Goal: Information Seeking & Learning: Learn about a topic

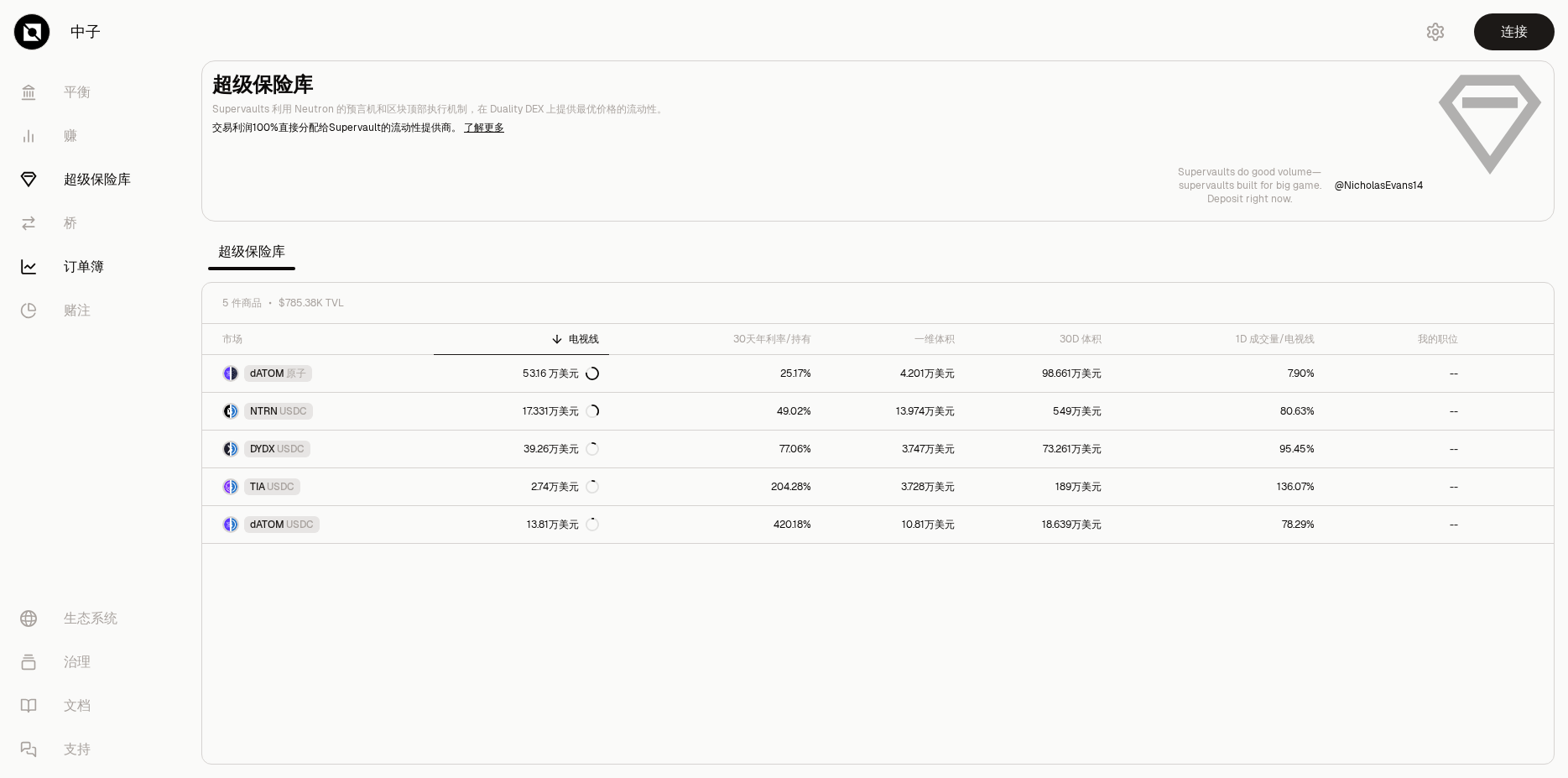
click at [92, 267] on link "订单簿" at bounding box center [94, 267] width 174 height 43
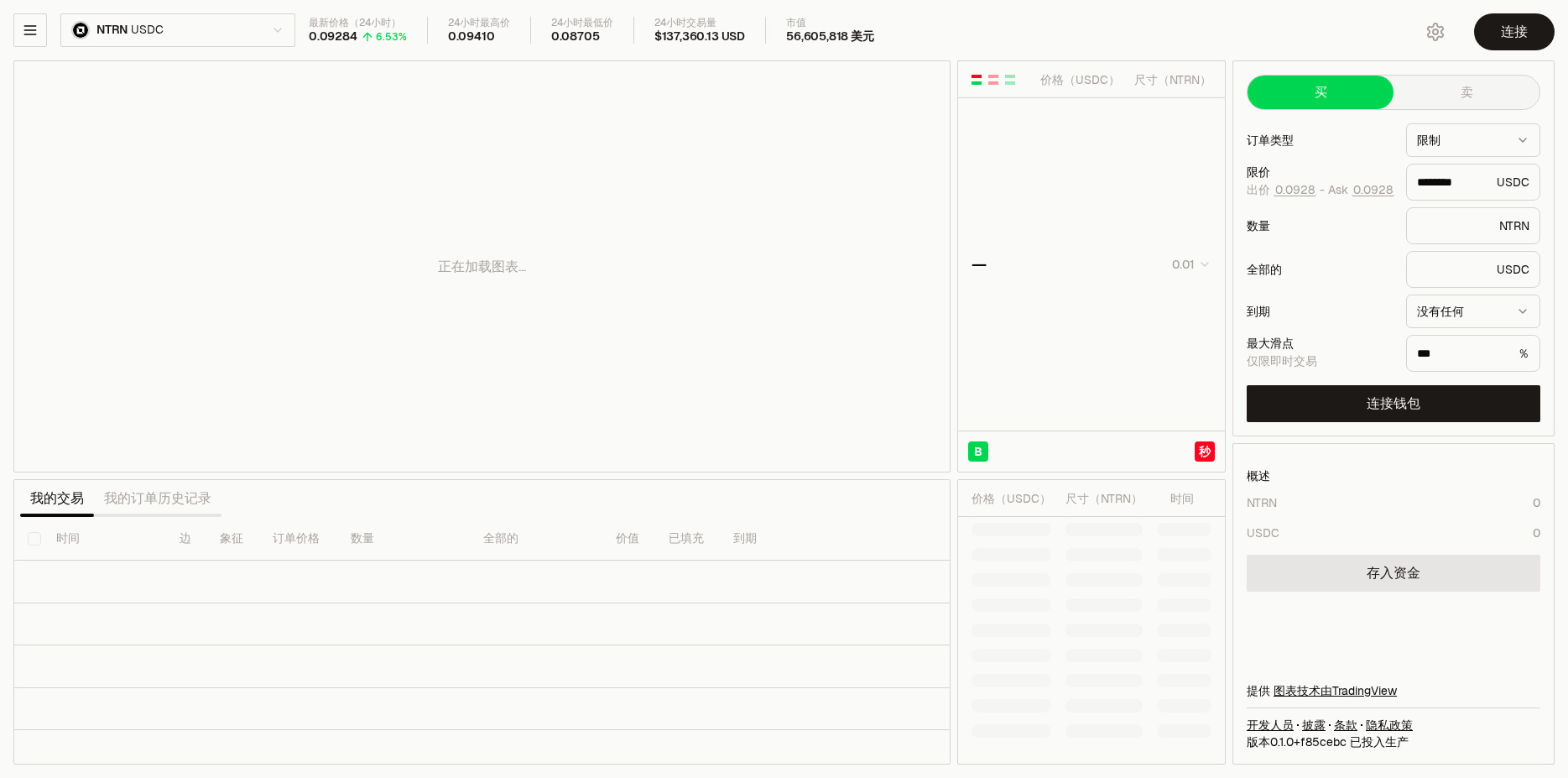
type input "********"
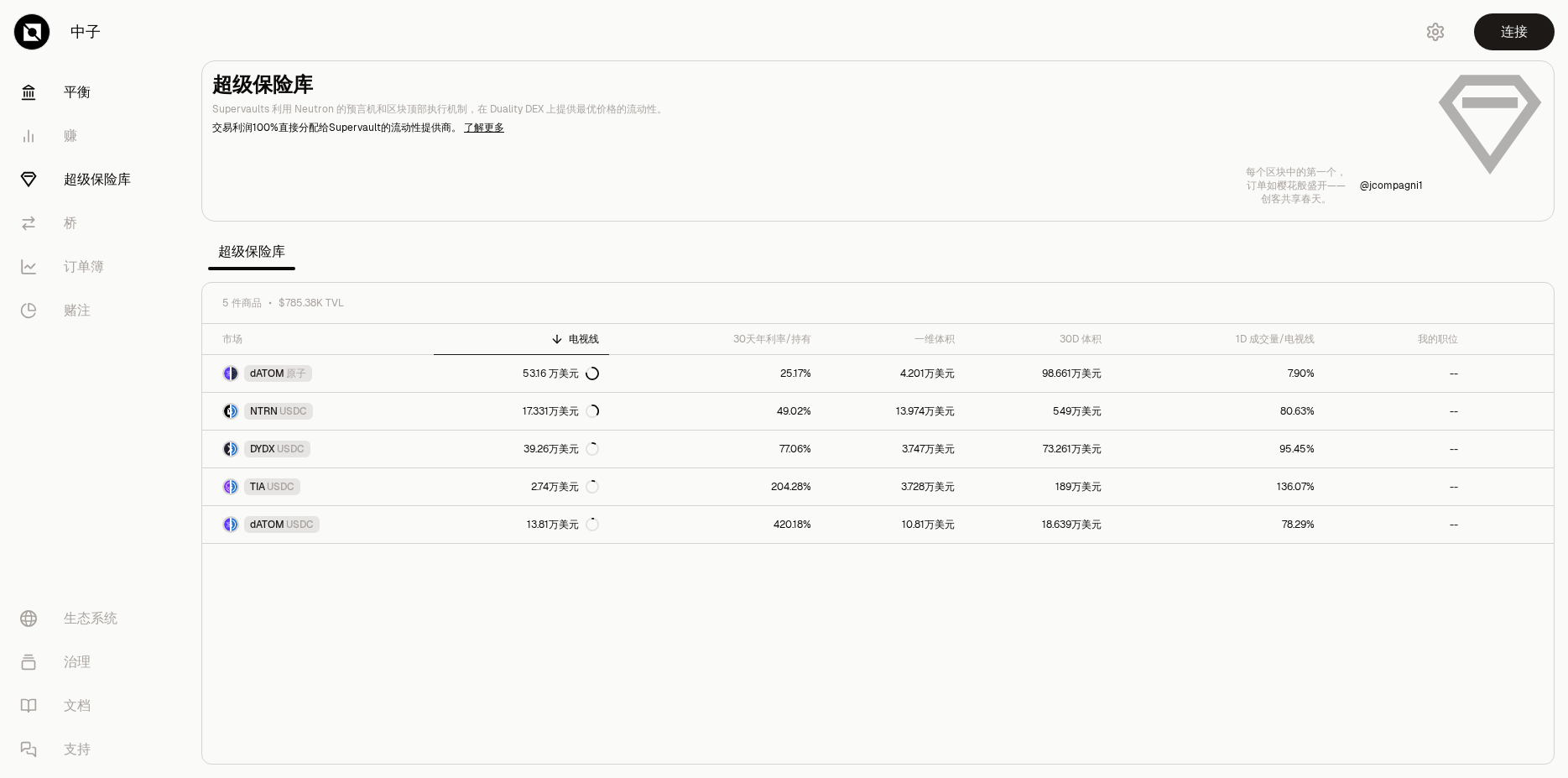
click at [122, 86] on link "平衡" at bounding box center [94, 92] width 174 height 43
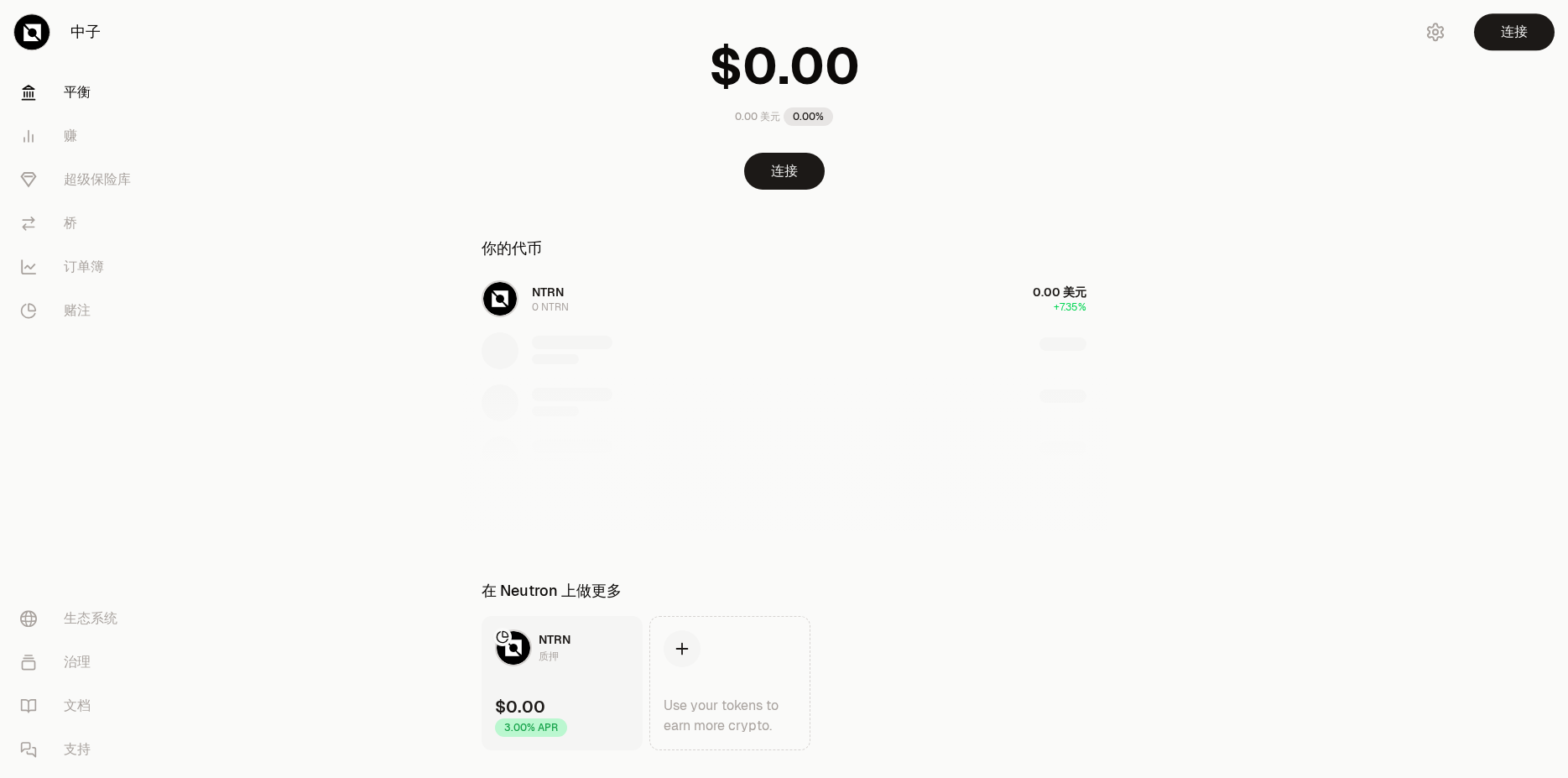
scroll to position [135, 0]
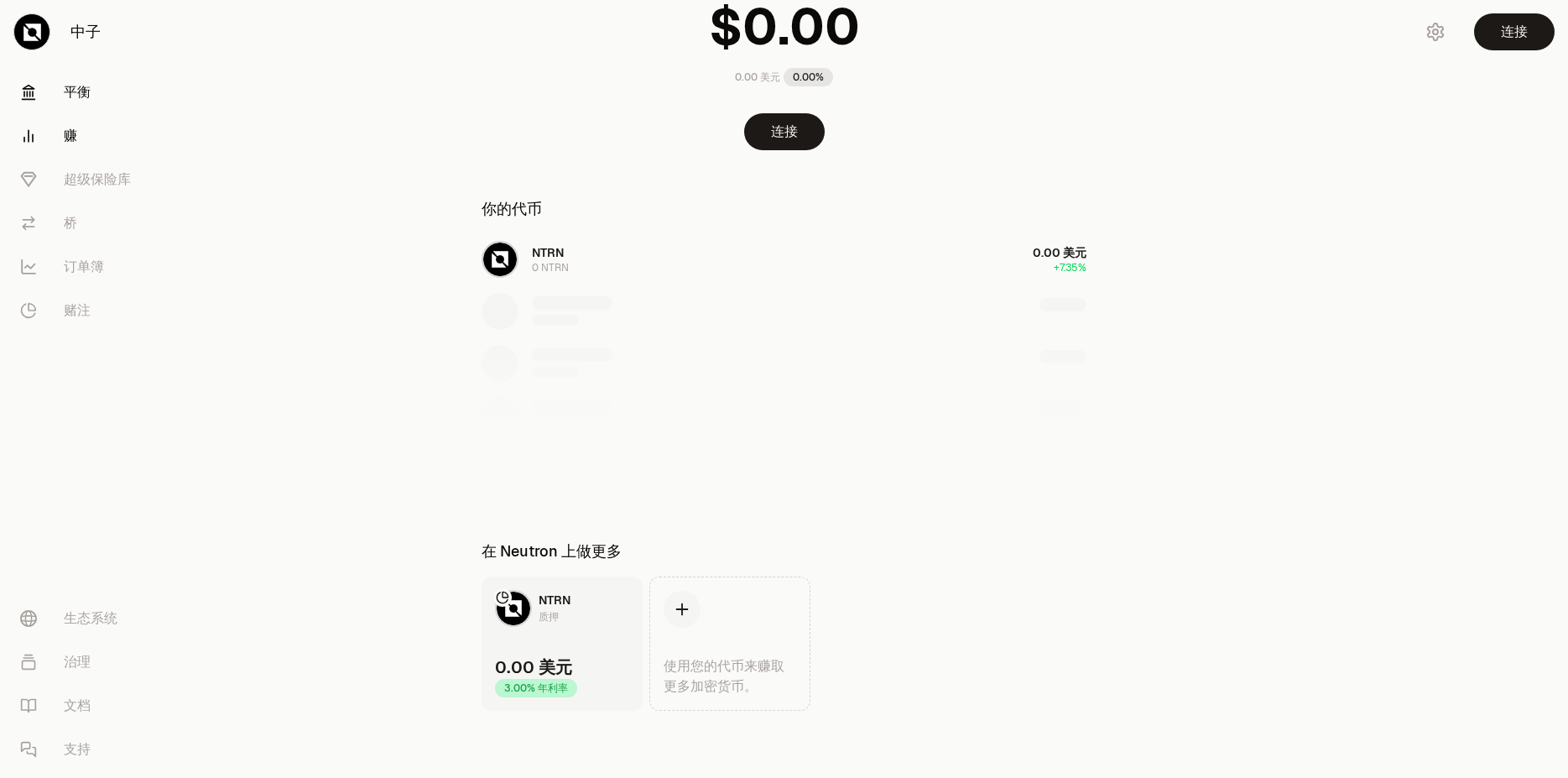
click at [72, 130] on link "赚" at bounding box center [94, 135] width 174 height 43
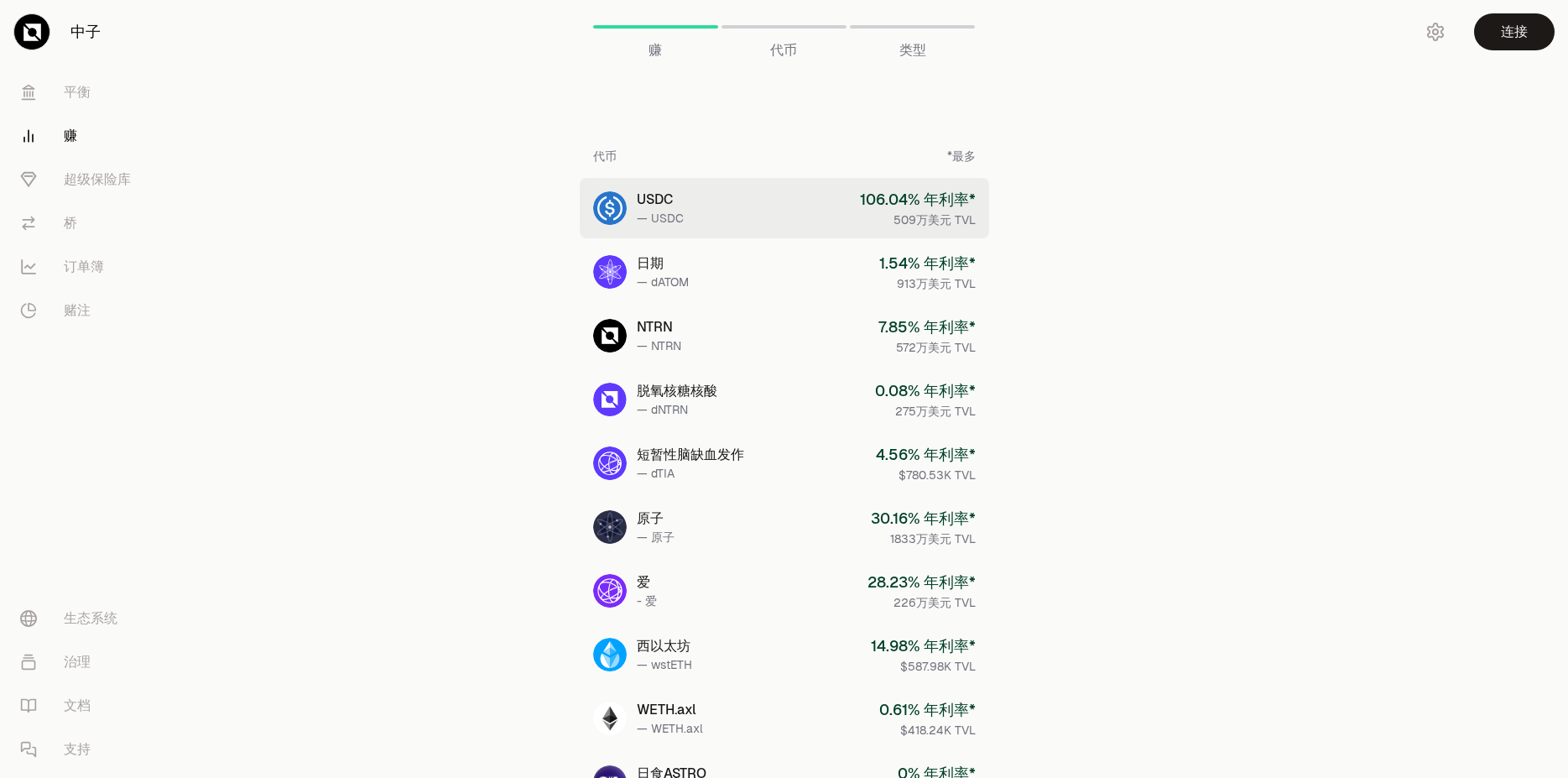
click at [779, 227] on link "USDC — USDC 106.04 % 年利率* 509万美元 TVL" at bounding box center [784, 208] width 409 height 60
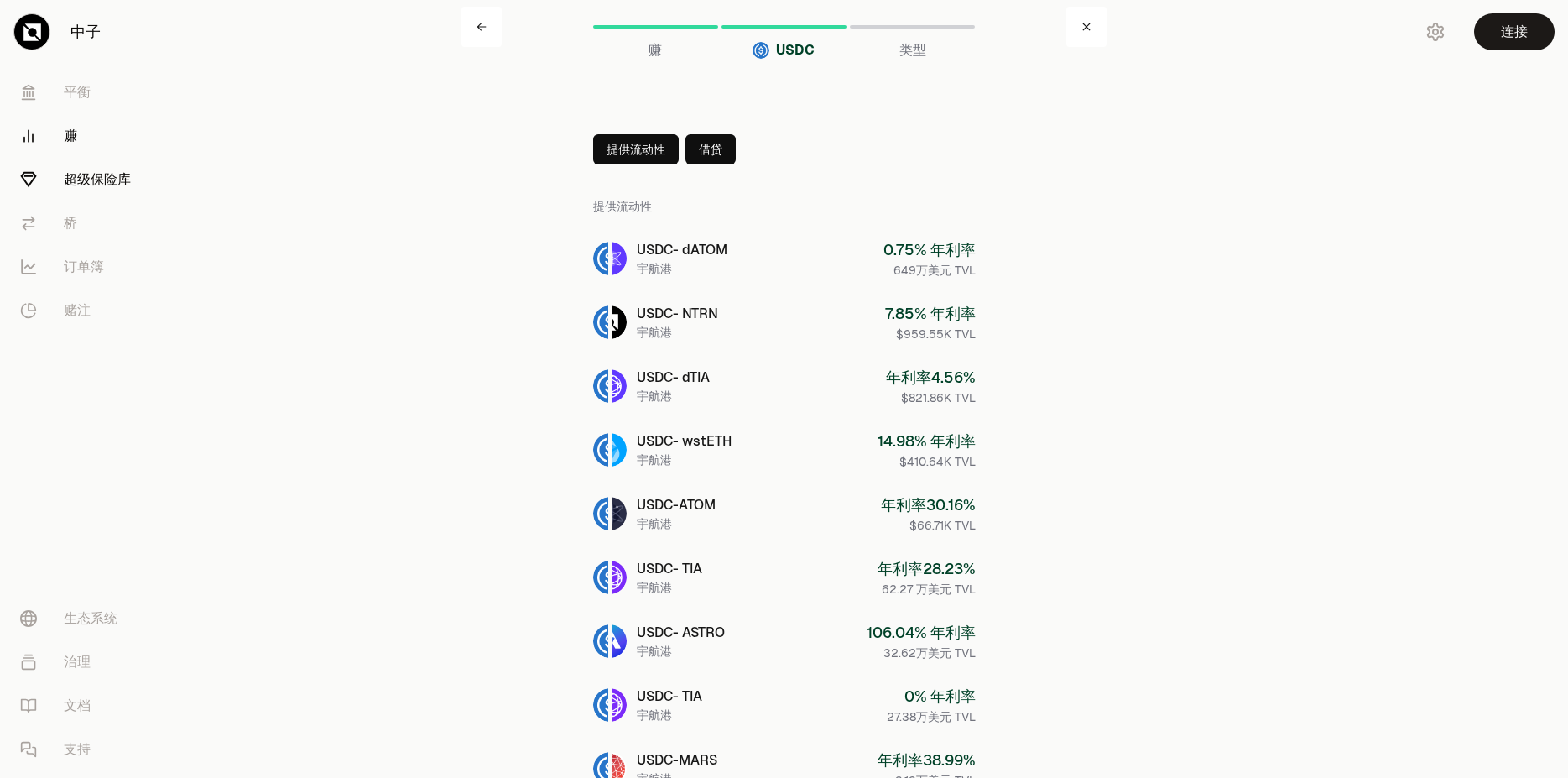
click at [139, 186] on link "超级保险库" at bounding box center [94, 180] width 174 height 43
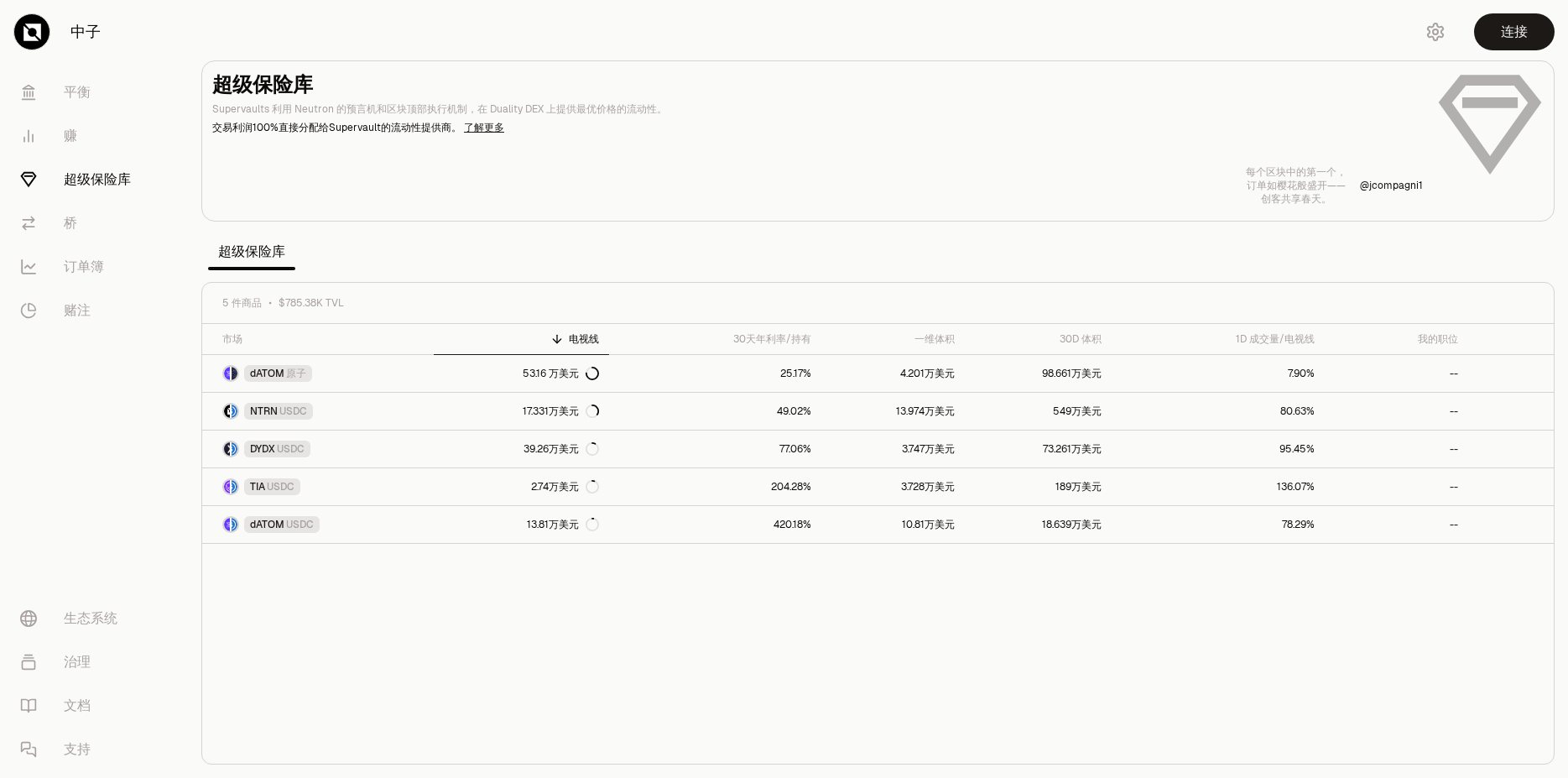
click at [489, 130] on link "了解更多" at bounding box center [483, 128] width 41 height 14
click at [96, 37] on link "中子" at bounding box center [94, 32] width 188 height 63
